Goal: Information Seeking & Learning: Learn about a topic

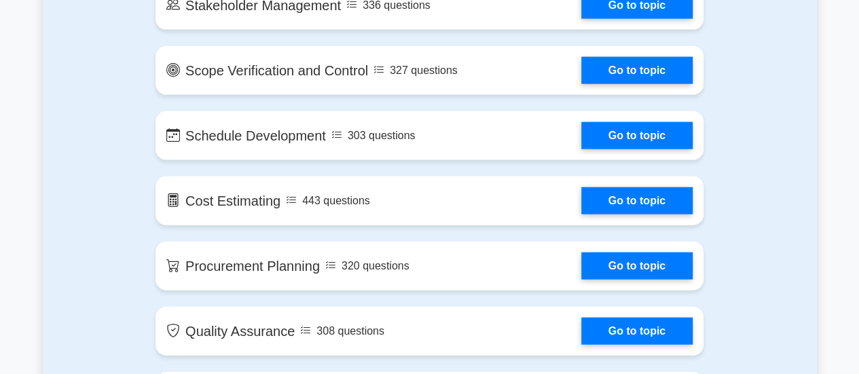
scroll to position [1697, 0]
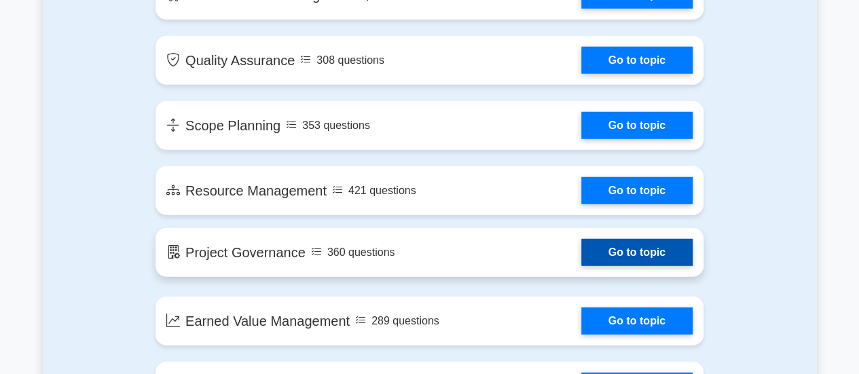
click at [608, 259] on link "Go to topic" at bounding box center [636, 252] width 111 height 27
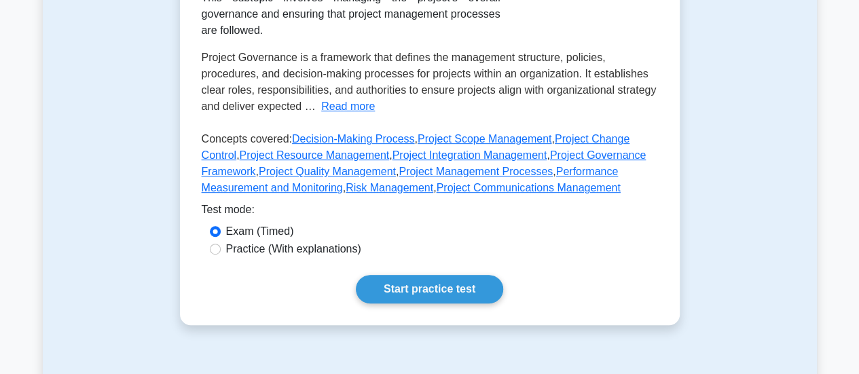
scroll to position [272, 0]
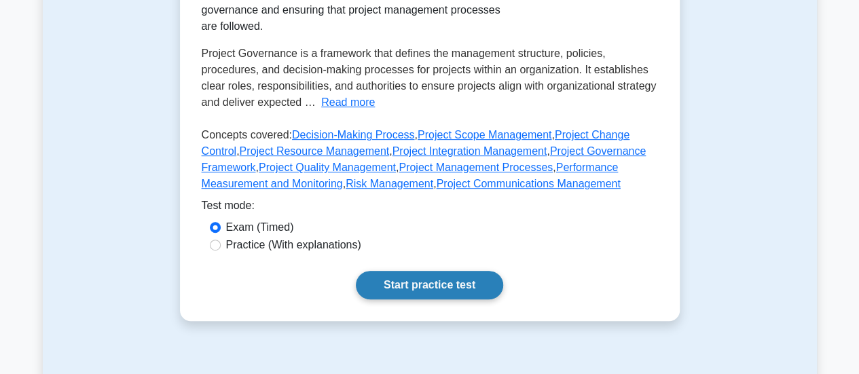
click at [413, 271] on link "Start practice test" at bounding box center [429, 285] width 147 height 29
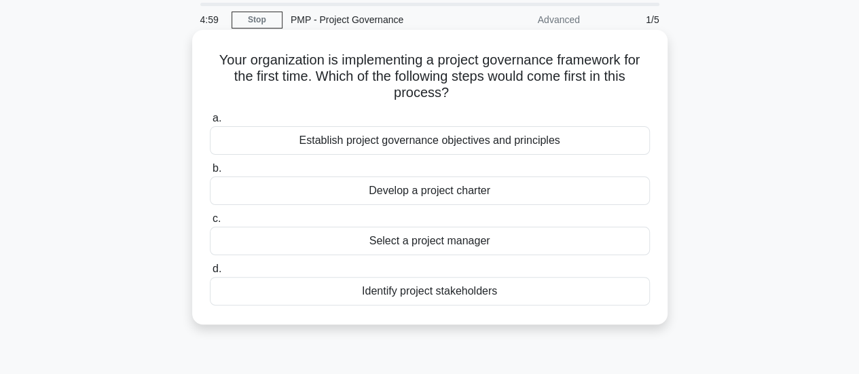
scroll to position [68, 0]
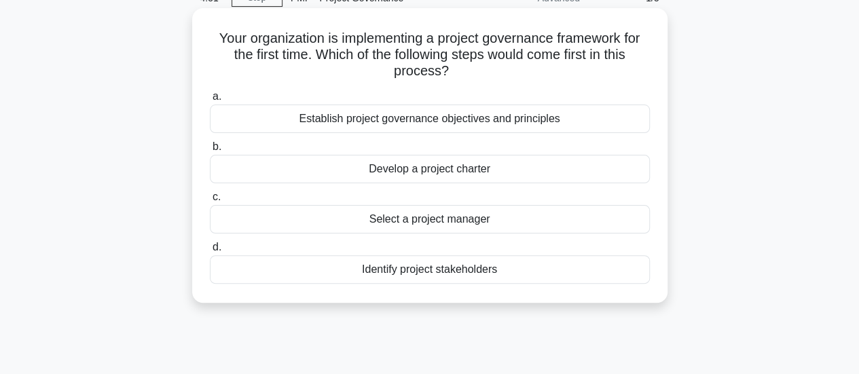
click at [462, 122] on div "Establish project governance objectives and principles" at bounding box center [430, 119] width 440 height 29
click at [210, 101] on input "a. Establish project governance objectives and principles" at bounding box center [210, 96] width 0 height 9
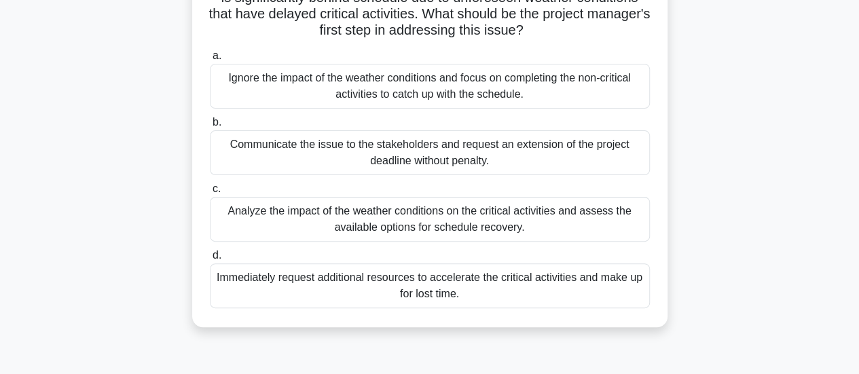
scroll to position [136, 0]
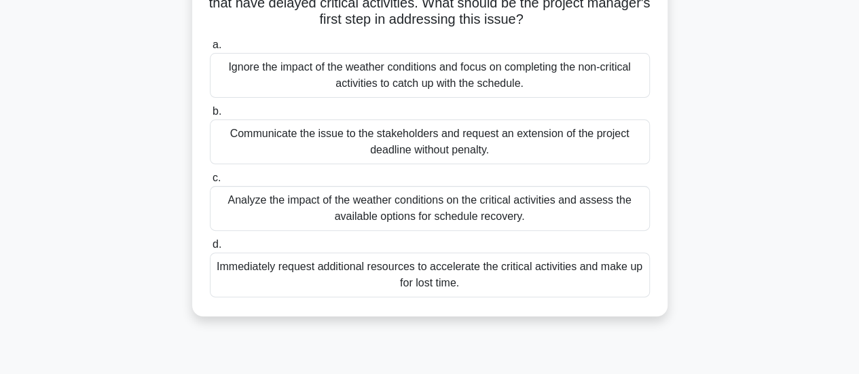
click at [478, 204] on div "Analyze the impact of the weather conditions on the critical activities and ass…" at bounding box center [430, 208] width 440 height 45
click at [210, 183] on input "c. Analyze the impact of the weather conditions on the critical activities and …" at bounding box center [210, 178] width 0 height 9
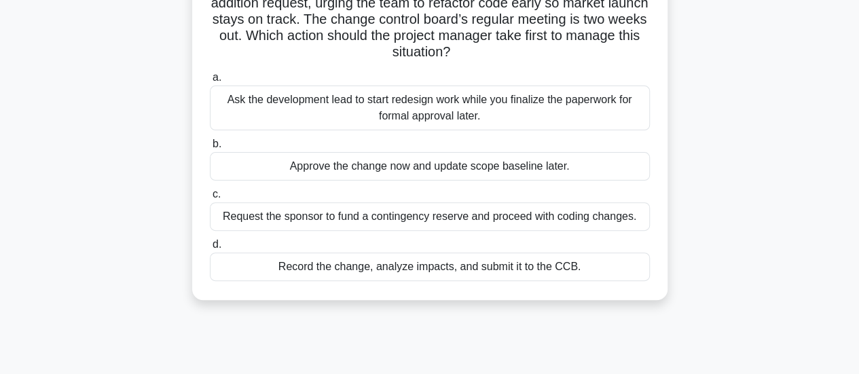
click at [502, 109] on div "Ask the development lead to start redesign work while you finalize the paperwor…" at bounding box center [430, 108] width 440 height 45
click at [210, 82] on input "a. Ask the development lead to start redesign work while you finalize the paper…" at bounding box center [210, 77] width 0 height 9
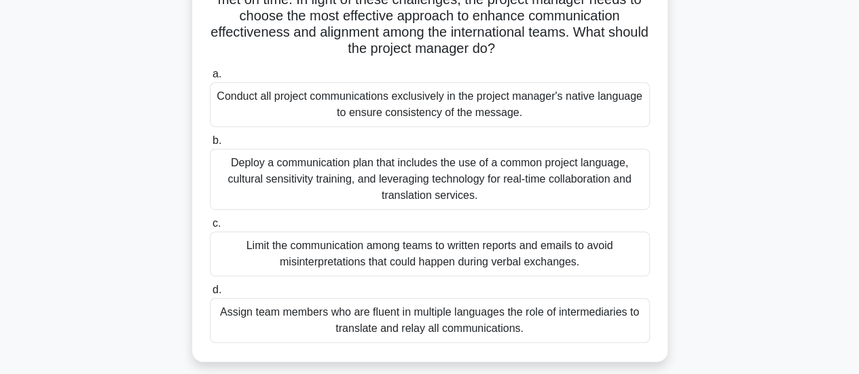
scroll to position [272, 0]
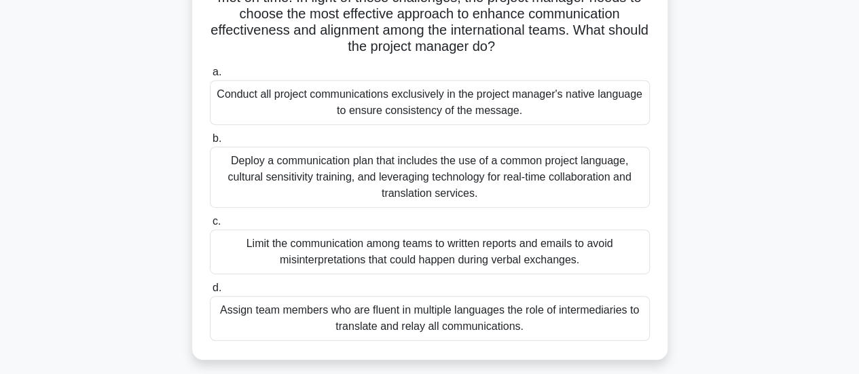
click at [407, 185] on div "Deploy a communication plan that includes the use of a common project language,…" at bounding box center [430, 177] width 440 height 61
click at [210, 143] on input "b. Deploy a communication plan that includes the use of a common project langua…" at bounding box center [210, 138] width 0 height 9
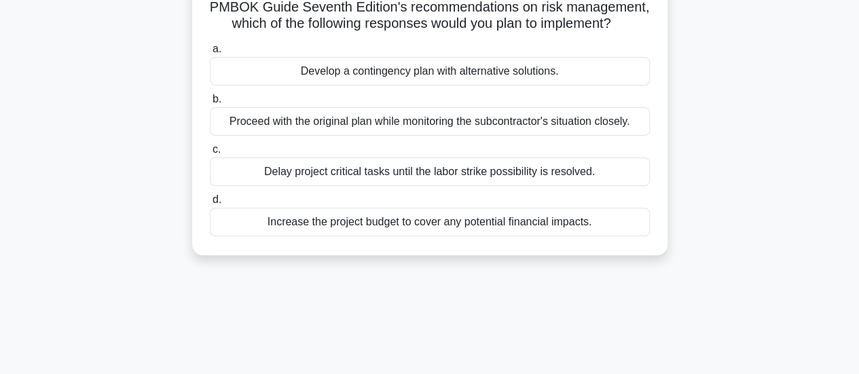
scroll to position [136, 0]
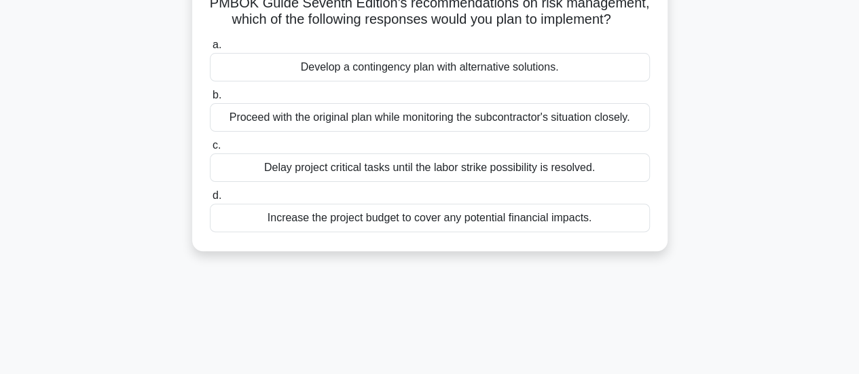
click at [465, 81] on div "Develop a contingency plan with alternative solutions." at bounding box center [430, 67] width 440 height 29
click at [210, 50] on input "a. Develop a contingency plan with alternative solutions." at bounding box center [210, 45] width 0 height 9
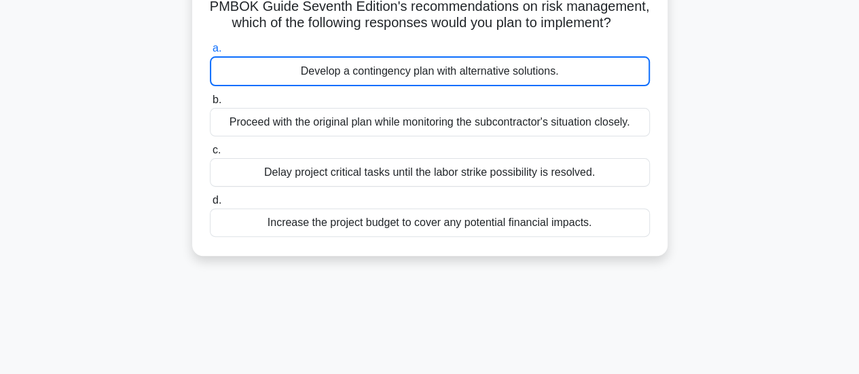
scroll to position [0, 0]
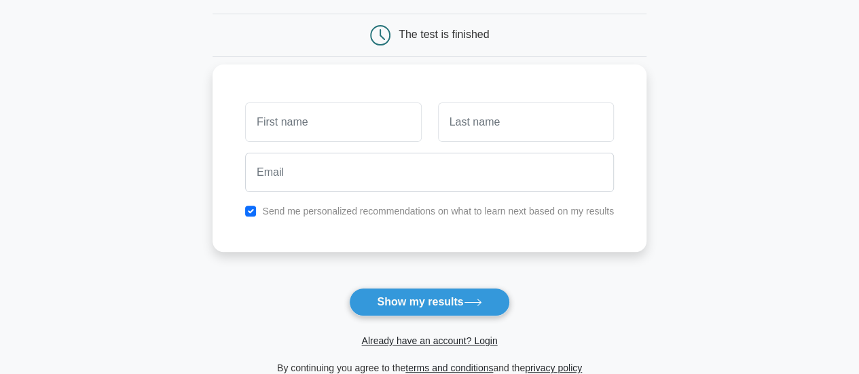
scroll to position [136, 0]
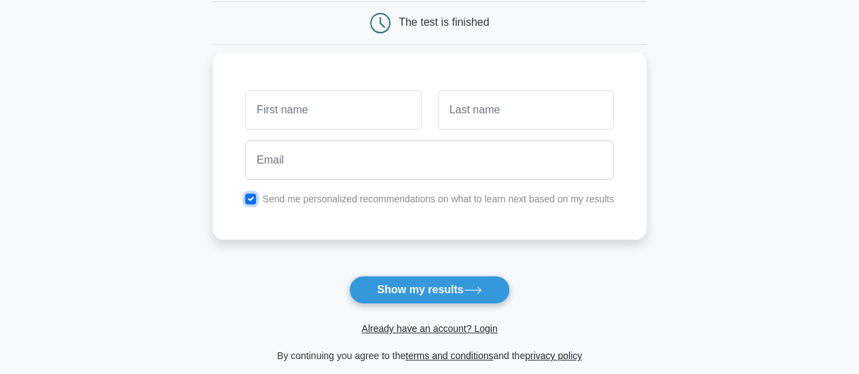
click at [251, 199] on input "checkbox" at bounding box center [250, 198] width 11 height 11
checkbox input "false"
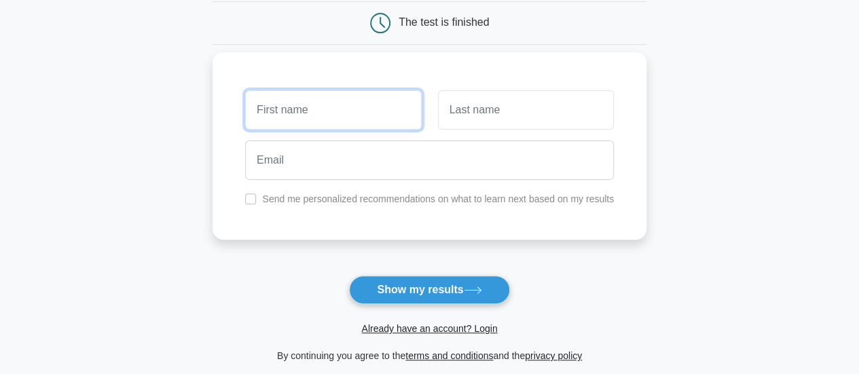
click at [393, 120] on input "text" at bounding box center [333, 109] width 176 height 39
type input "Sudhanshu"
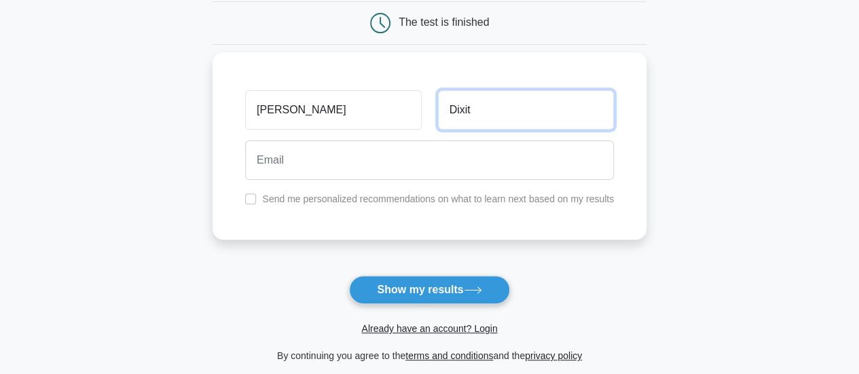
type input "Dixit"
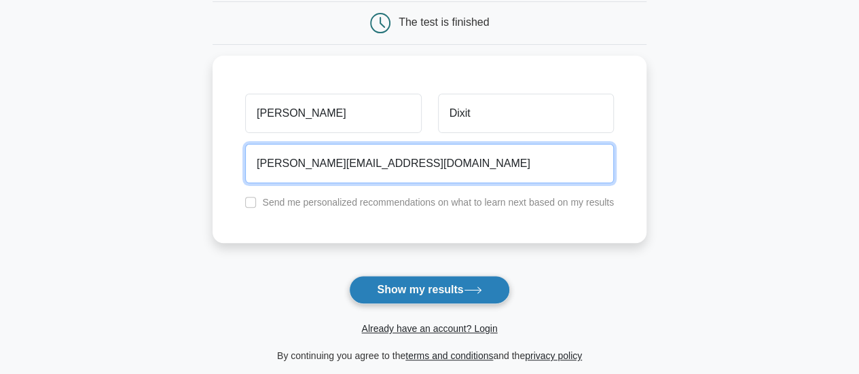
type input "sudhanshu@gmail.com"
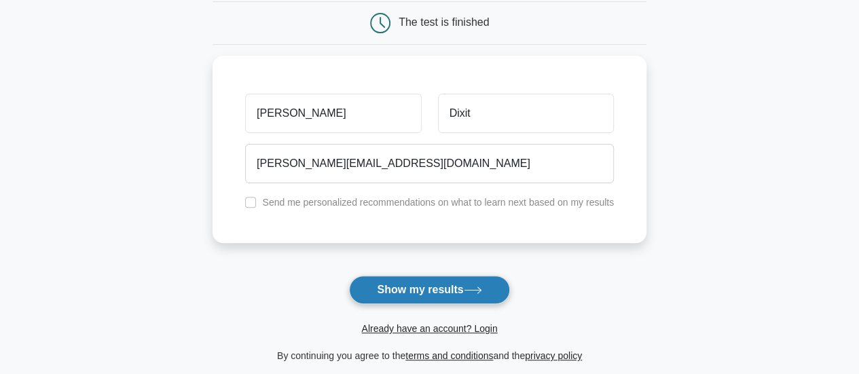
click at [451, 288] on button "Show my results" at bounding box center [429, 290] width 160 height 29
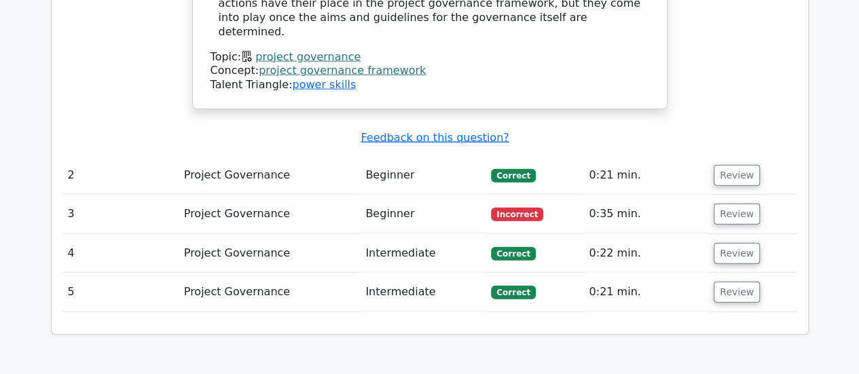
scroll to position [1561, 0]
click at [733, 203] on button "Review" at bounding box center [737, 213] width 46 height 21
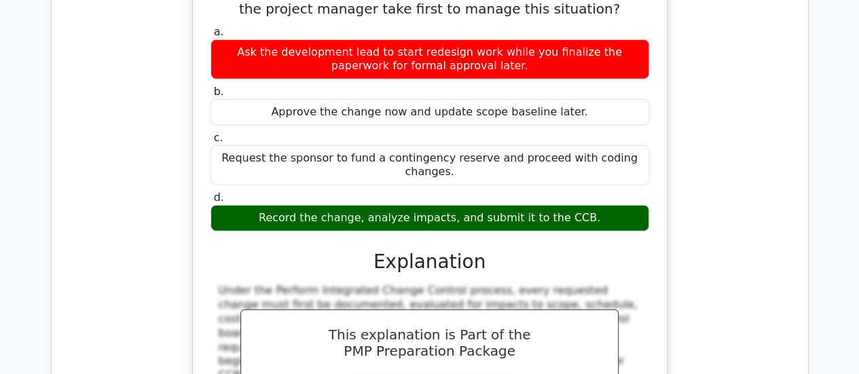
scroll to position [1969, 0]
